Goal: Navigation & Orientation: Find specific page/section

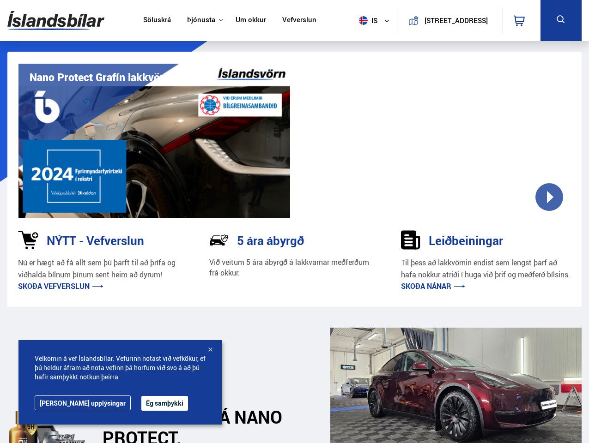
click at [56, 20] on img at bounding box center [55, 21] width 97 height 30
click at [365, 20] on span "is" at bounding box center [366, 20] width 23 height 9
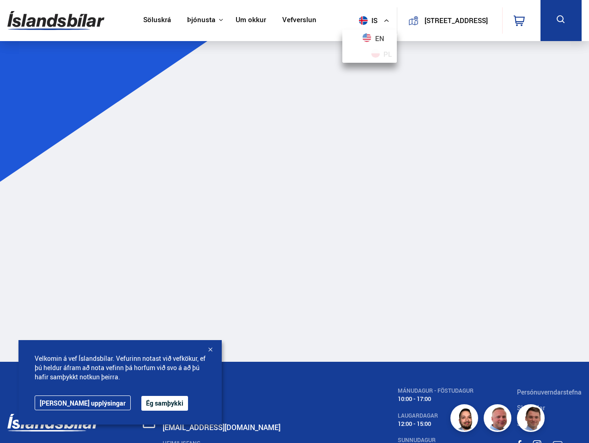
click at [521, 20] on icon at bounding box center [518, 20] width 11 height 11
click at [560, 20] on icon at bounding box center [561, 20] width 12 height 12
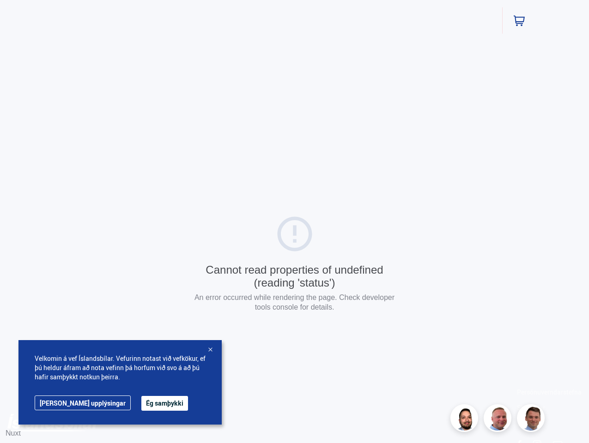
click at [435, 141] on div "Cannot read properties of undefined (reading 'status') An error occurred while …" at bounding box center [294, 265] width 589 height 530
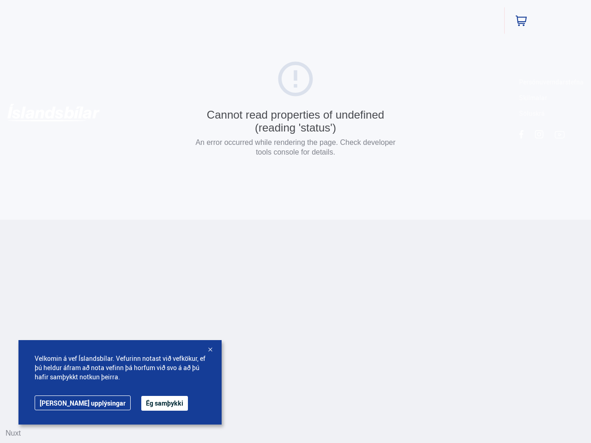
click at [141, 403] on button "Ég samþykki" at bounding box center [164, 403] width 47 height 15
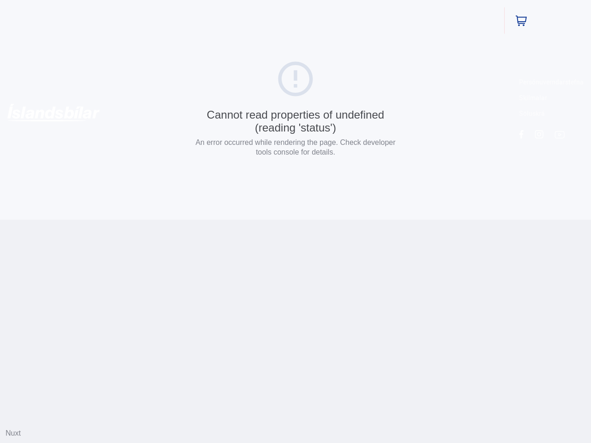
click at [210, 220] on html "Söluskrá Þjónusta Íslandsbílar [DOMAIN_NAME] Íslandsvörn Leiðbeiningar Um okkur…" at bounding box center [295, 110] width 591 height 220
